Goal: Information Seeking & Learning: Find specific fact

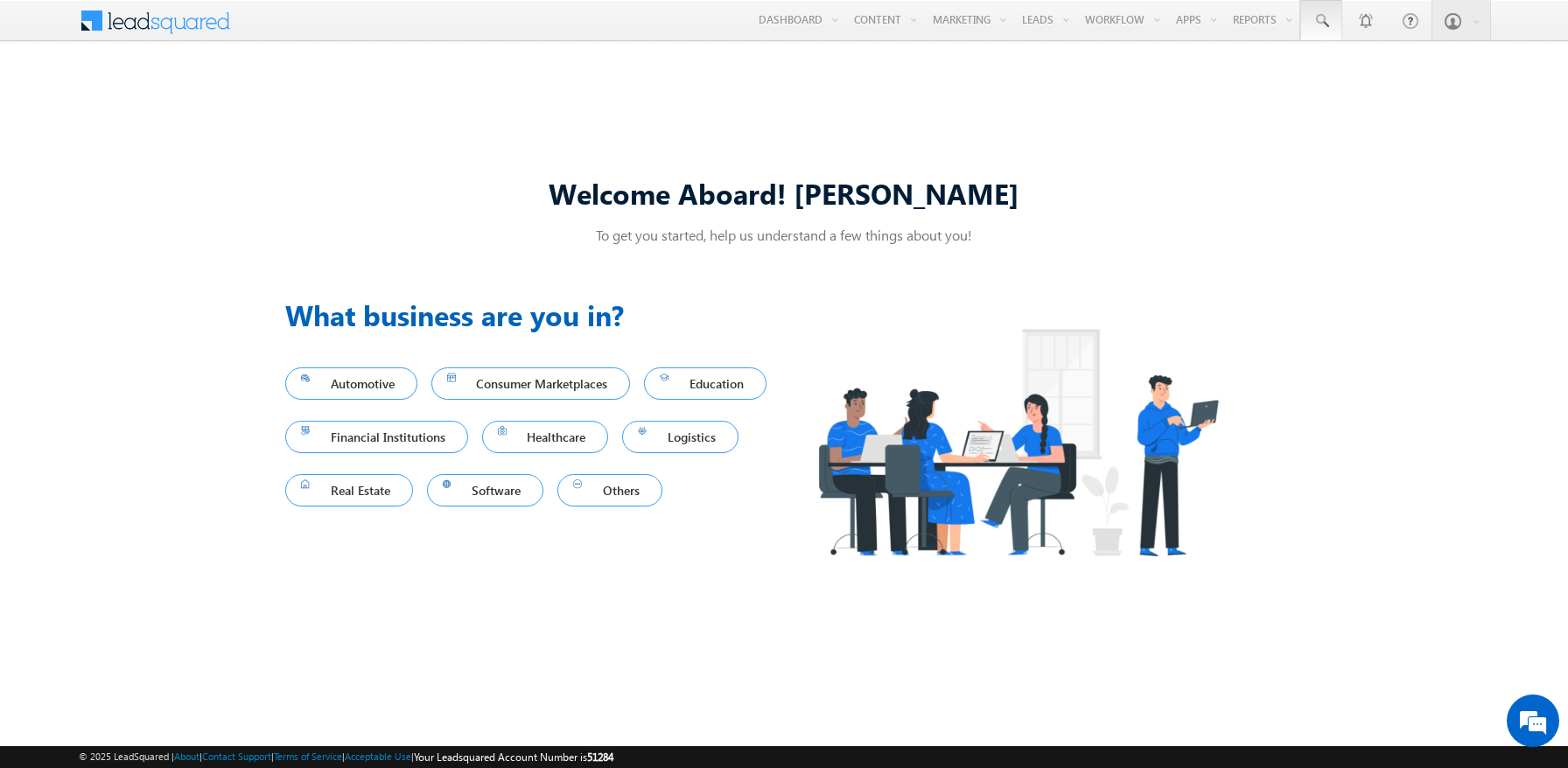
click at [1321, 21] on span at bounding box center [1321, 20] width 17 height 17
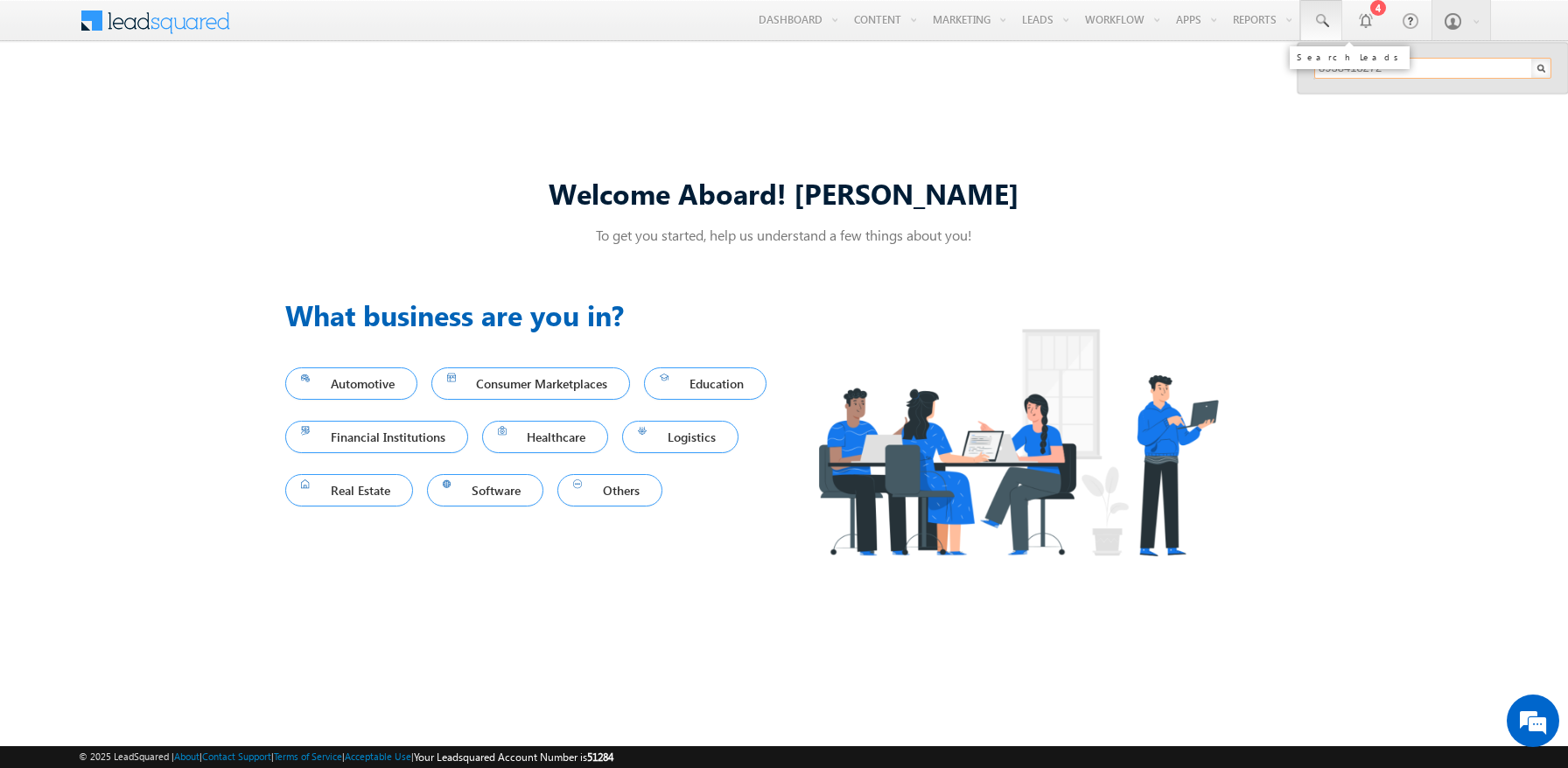
type input "8938418272"
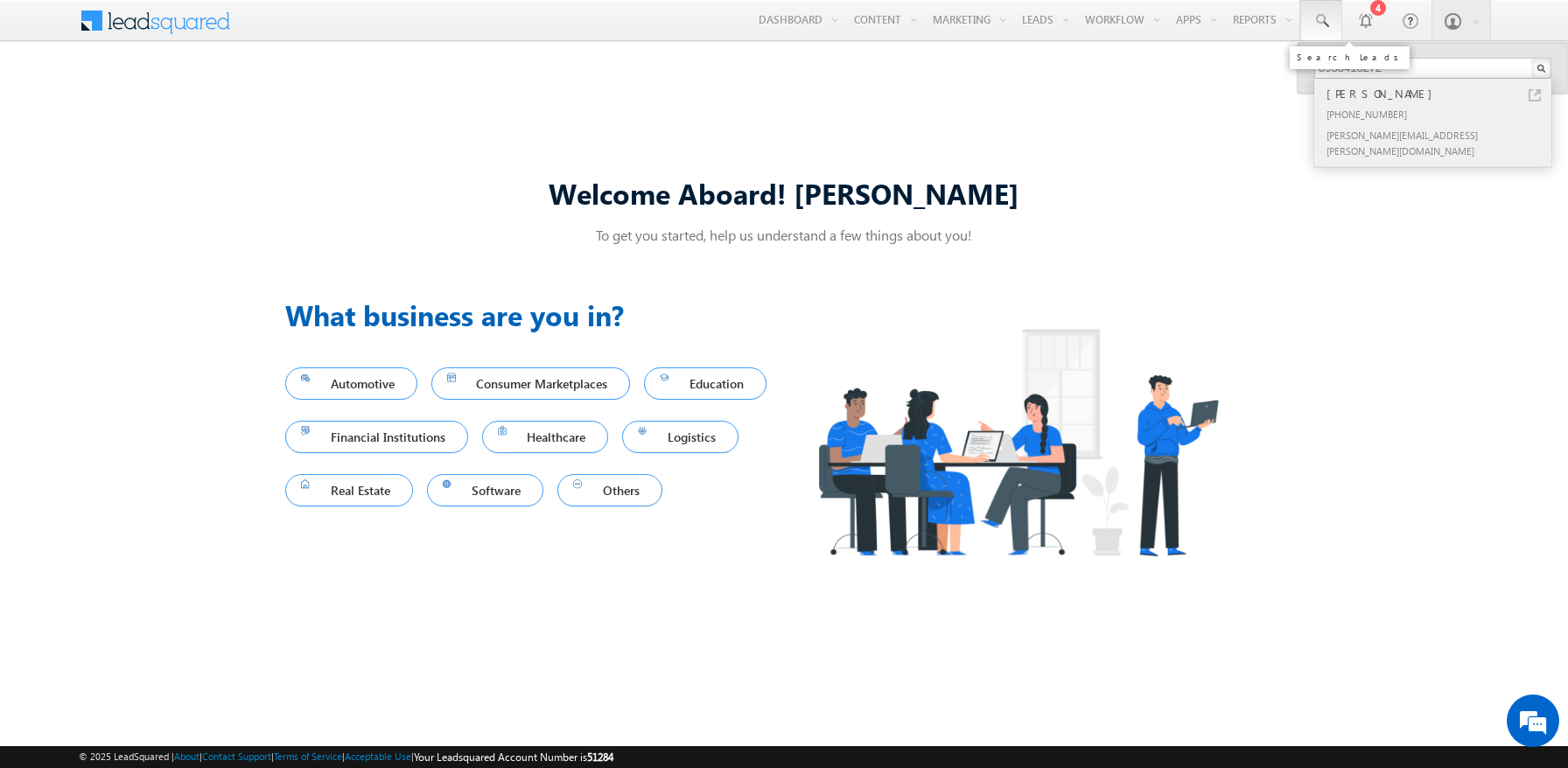
click at [1440, 94] on div "[PERSON_NAME]" at bounding box center [1439, 93] width 235 height 19
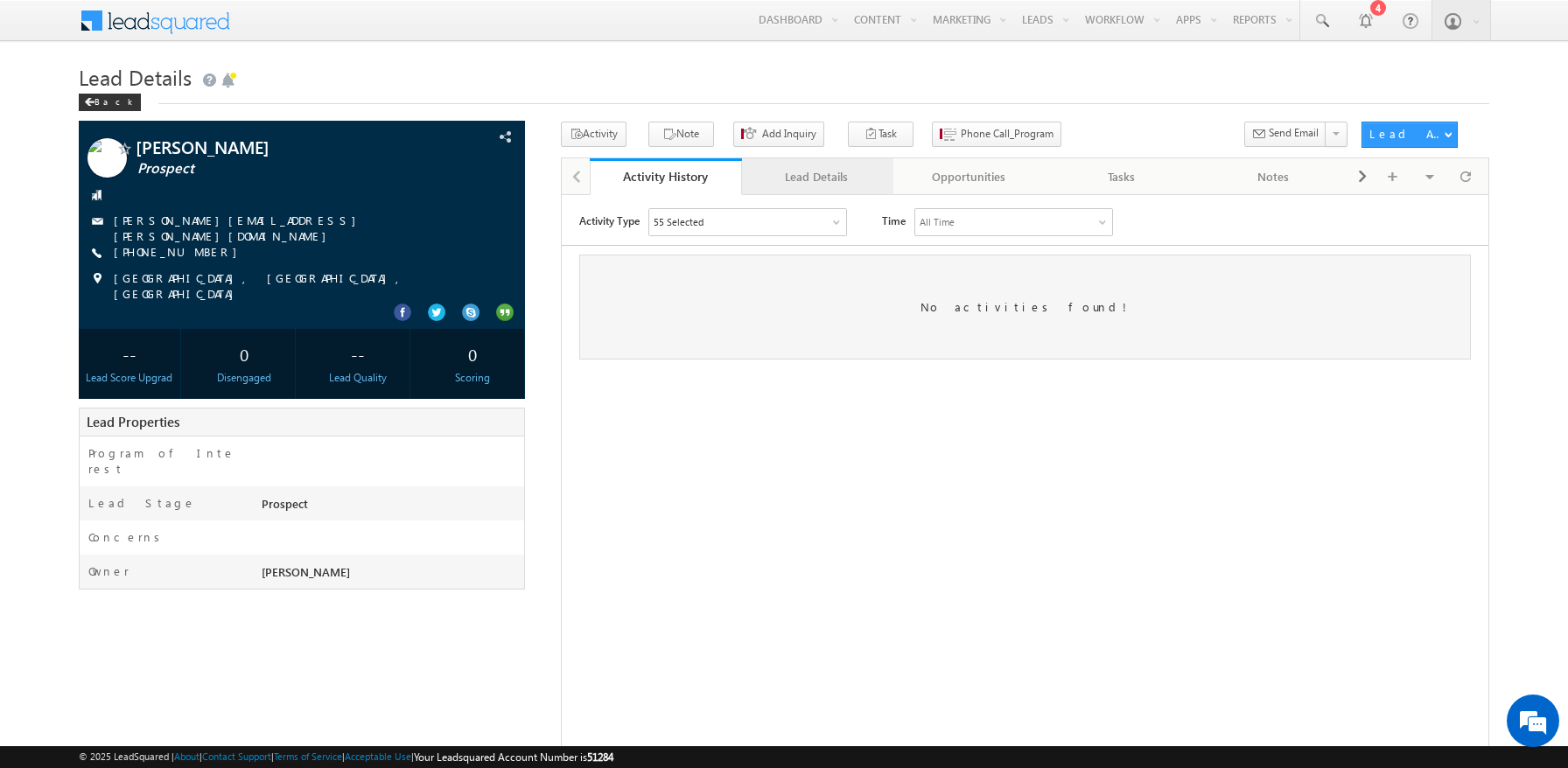
click at [816, 178] on div "Lead Details" at bounding box center [817, 176] width 122 height 21
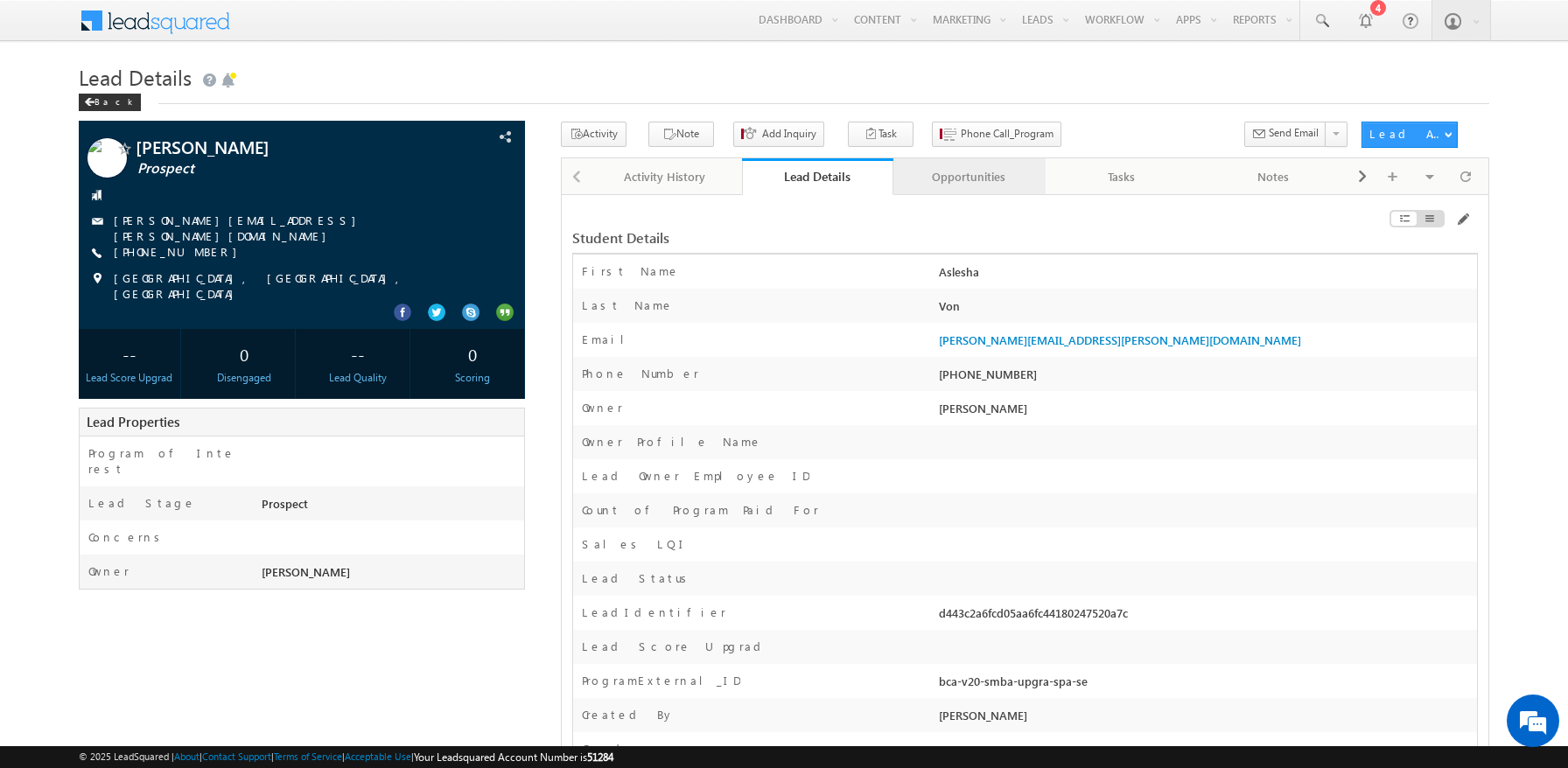
click at [968, 178] on div "Opportunities" at bounding box center [968, 176] width 122 height 21
